Goal: Task Accomplishment & Management: Manage account settings

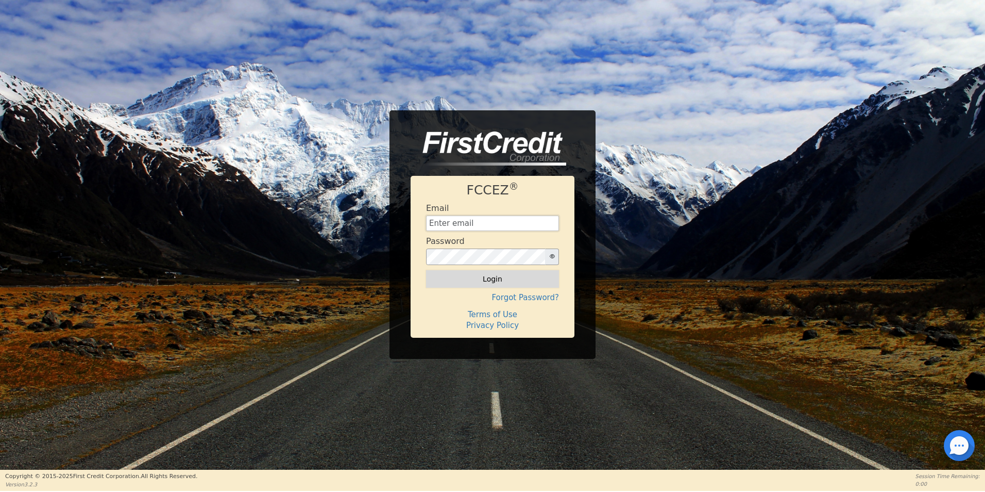
type input "[EMAIL_ADDRESS][DOMAIN_NAME]"
click at [492, 281] on button "Login" at bounding box center [492, 279] width 133 height 18
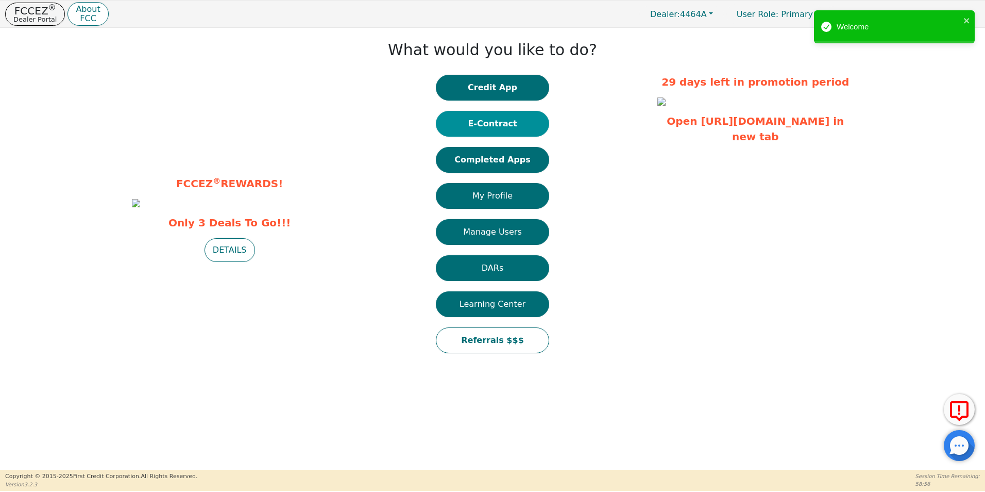
click at [485, 126] on button "E-Contract" at bounding box center [492, 124] width 113 height 26
click at [519, 163] on button "Completed Apps" at bounding box center [492, 160] width 113 height 26
